Goal: Check status: Check status

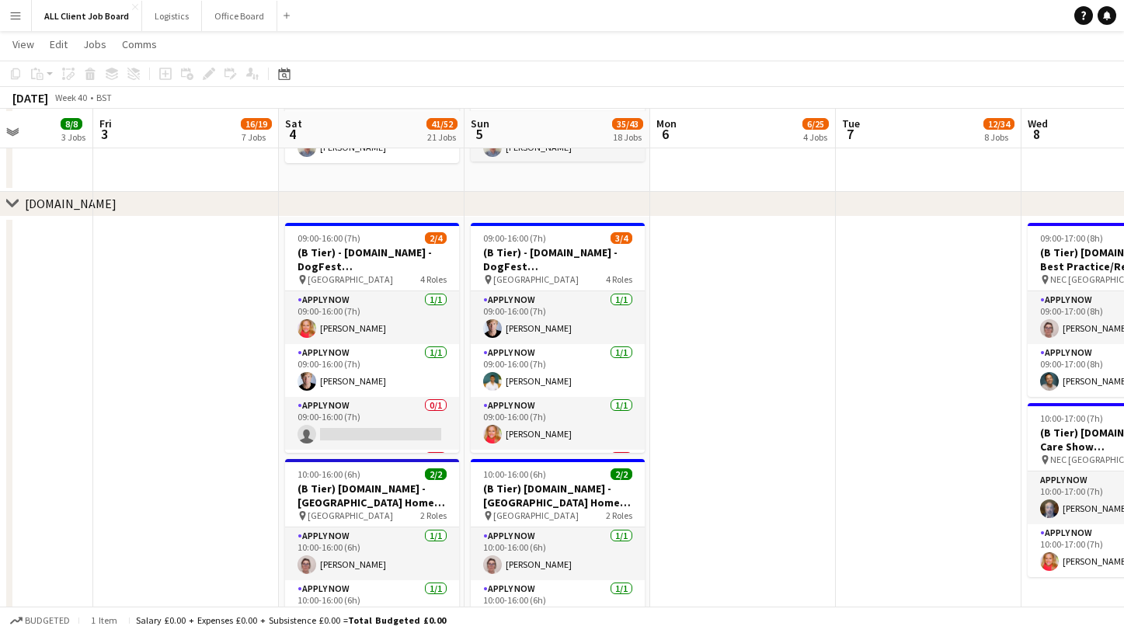
scroll to position [4141, 0]
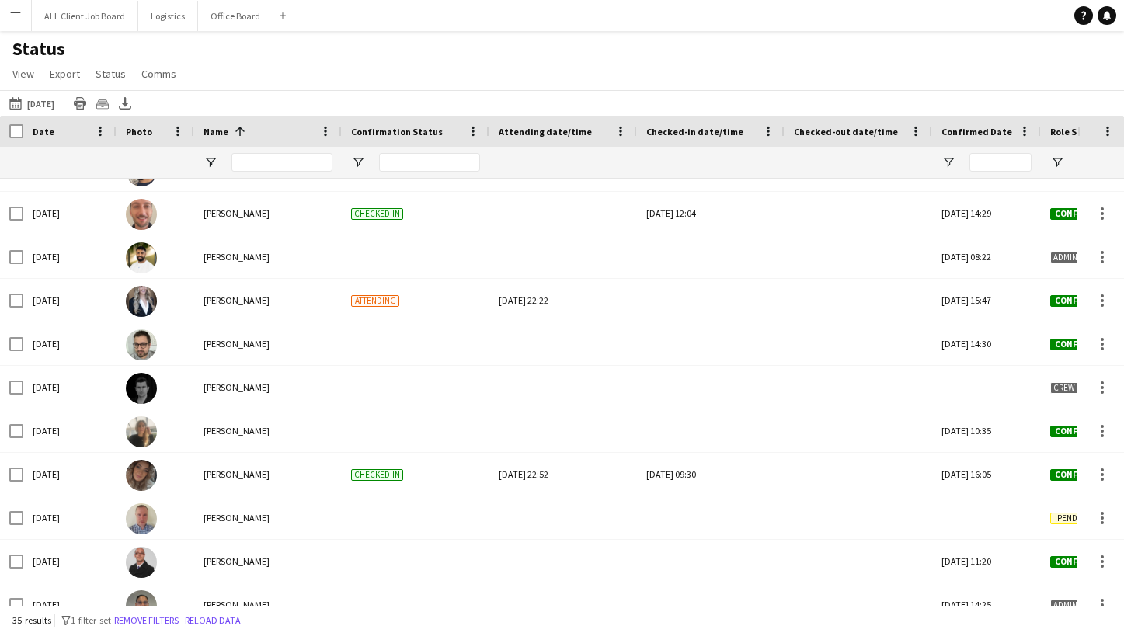
scroll to position [422, 0]
